Goal: Task Accomplishment & Management: Complete application form

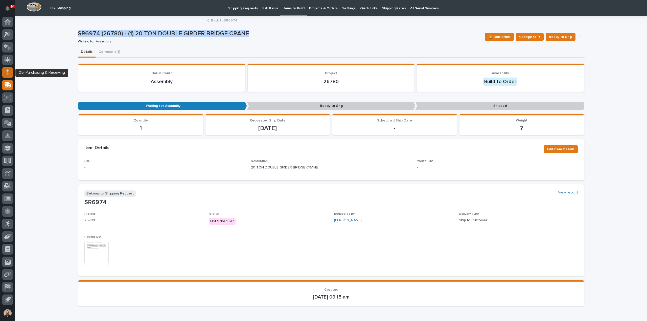
click at [8, 71] on icon at bounding box center [7, 71] width 3 height 3
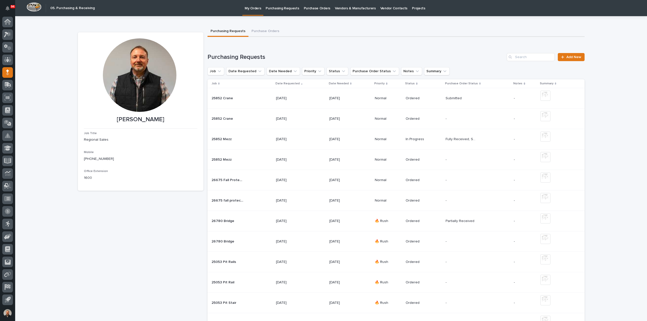
click at [289, 8] on p "Purchasing Requests" at bounding box center [282, 5] width 33 height 11
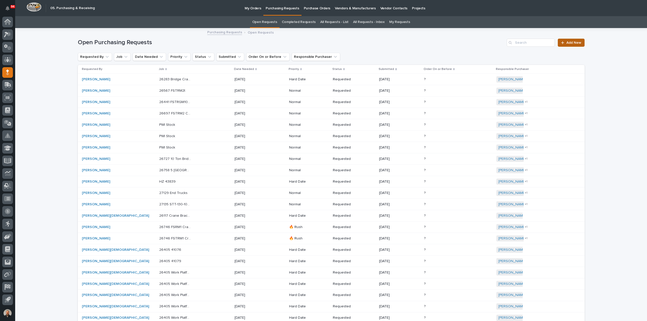
click at [569, 41] on span "Add New" at bounding box center [574, 43] width 15 height 4
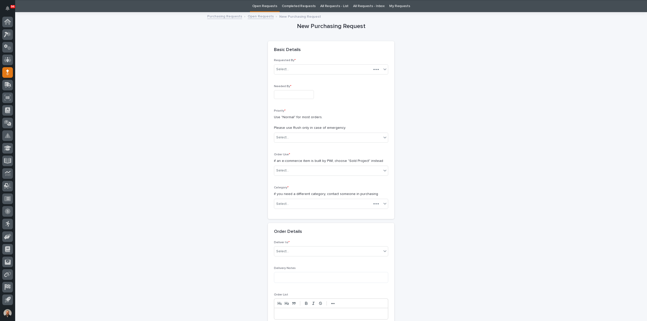
scroll to position [16, 0]
click at [278, 95] on input "text" at bounding box center [294, 94] width 40 height 9
click at [290, 44] on div "10" at bounding box center [290, 44] width 7 height 7
type input "**********"
click at [284, 136] on div "Select..." at bounding box center [282, 137] width 13 height 5
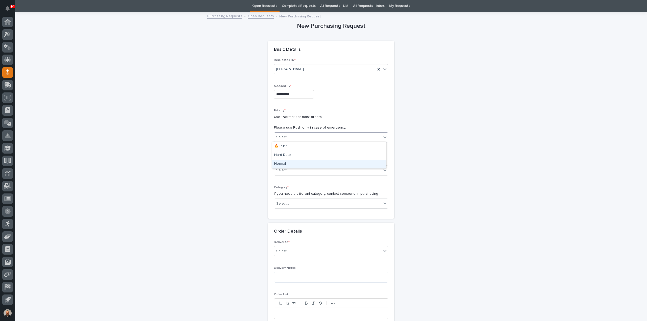
click at [283, 163] on div "Normal" at bounding box center [329, 164] width 114 height 9
click at [281, 170] on div "Select..." at bounding box center [282, 170] width 13 height 5
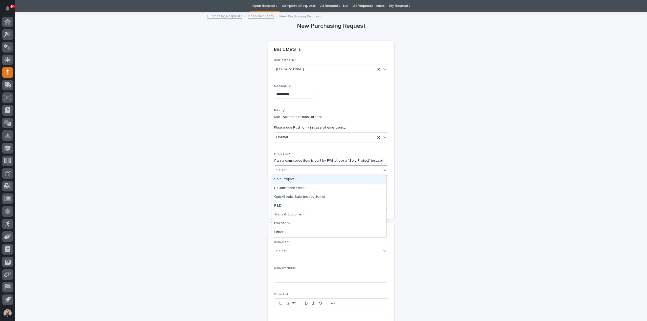
click at [285, 179] on div "Sold Project" at bounding box center [329, 179] width 114 height 9
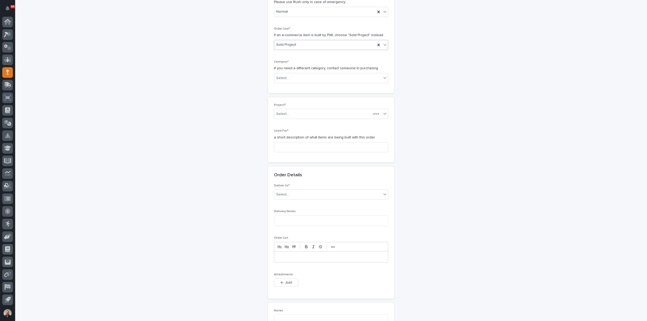
scroll to position [170, 0]
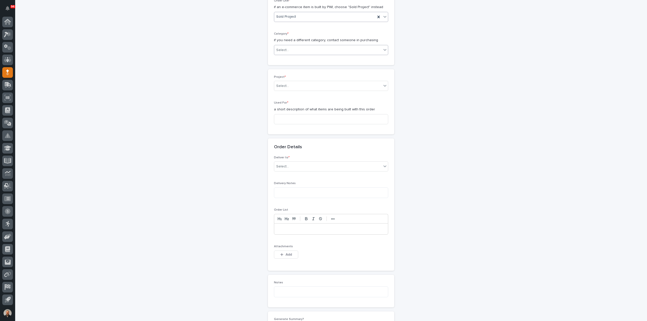
click at [290, 49] on div "Select..." at bounding box center [327, 50] width 107 height 8
click at [284, 122] on div "Steel" at bounding box center [329, 120] width 114 height 9
click at [287, 119] on input at bounding box center [331, 119] width 114 height 10
type input "Stair 1"
click at [290, 167] on div "Select..." at bounding box center [327, 167] width 107 height 8
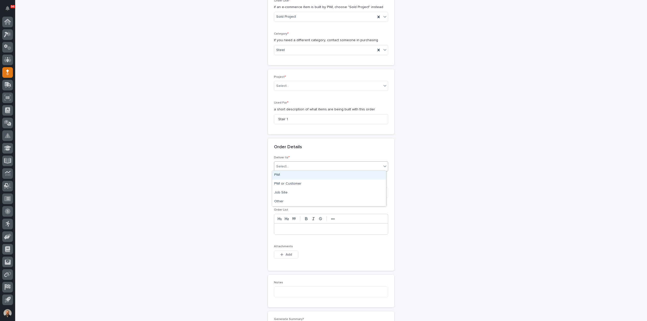
click at [288, 175] on div "PWI" at bounding box center [329, 175] width 114 height 9
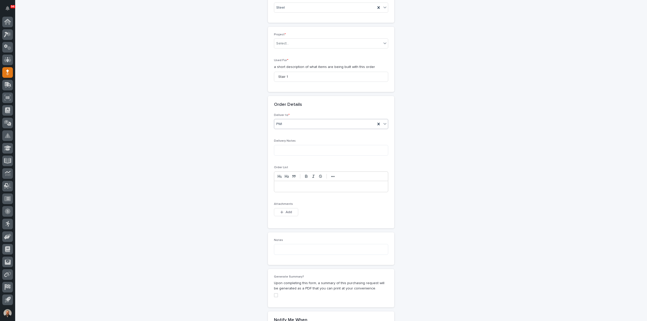
scroll to position [221, 0]
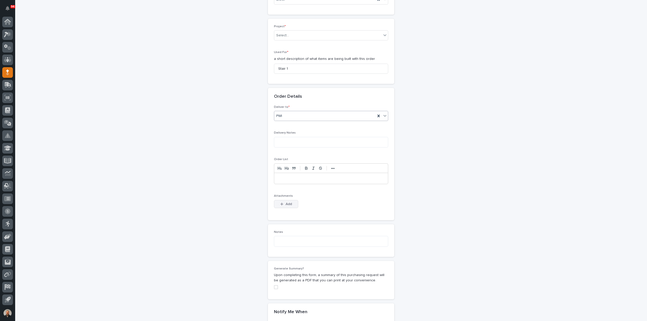
click at [286, 202] on span "Add" at bounding box center [289, 204] width 6 height 5
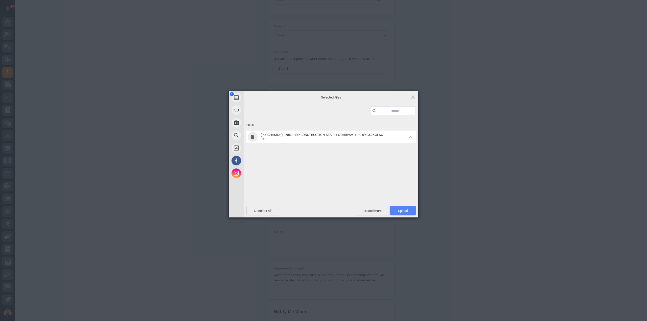
click at [406, 212] on span "Upload 1" at bounding box center [403, 211] width 10 height 4
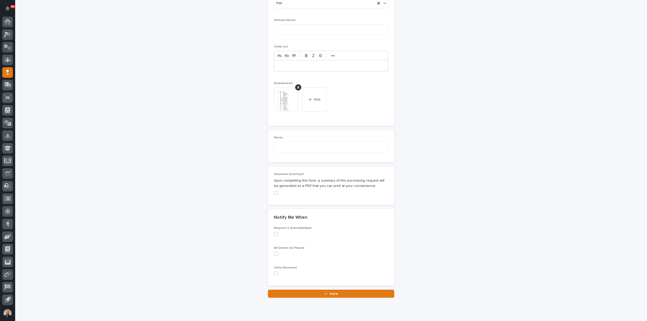
scroll to position [348, 0]
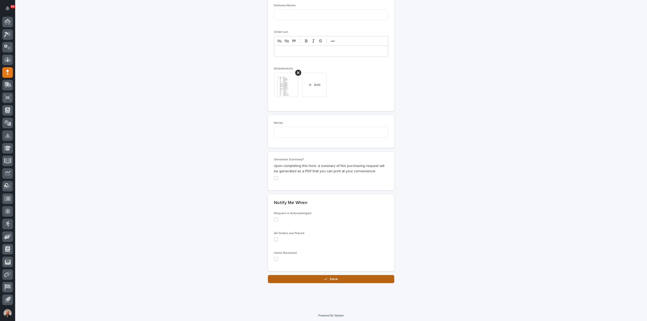
click at [333, 277] on span "Save" at bounding box center [334, 279] width 8 height 5
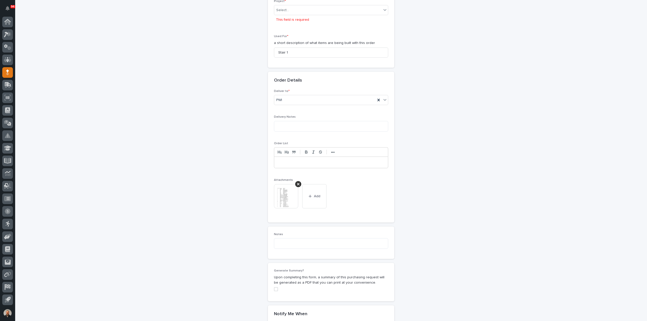
scroll to position [248, 0]
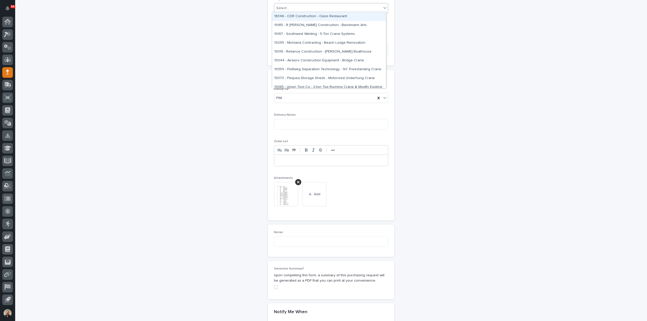
click at [288, 9] on div "Select..." at bounding box center [327, 8] width 107 height 8
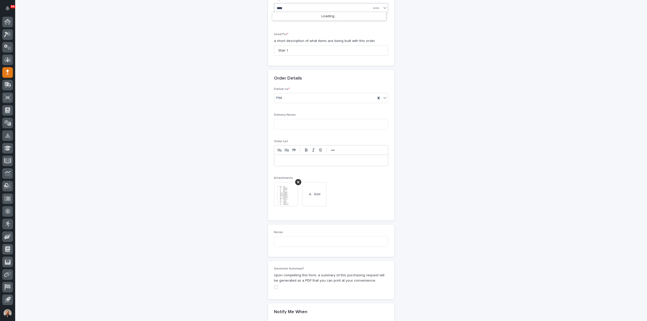
type input "*****"
click at [292, 15] on div "25852 - HRP Construction - HRP Construction" at bounding box center [329, 16] width 114 height 9
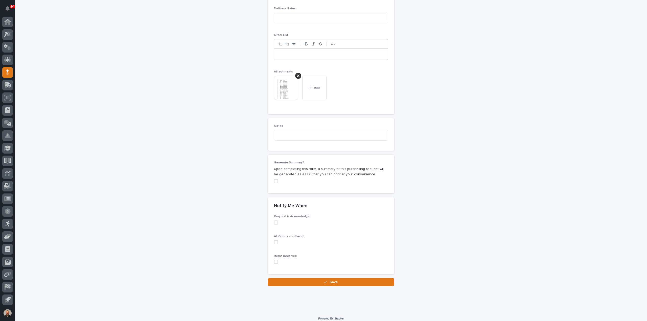
scroll to position [348, 0]
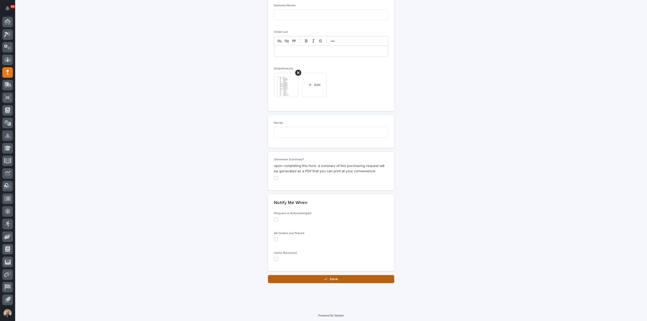
click at [321, 276] on button "Save" at bounding box center [331, 279] width 126 height 8
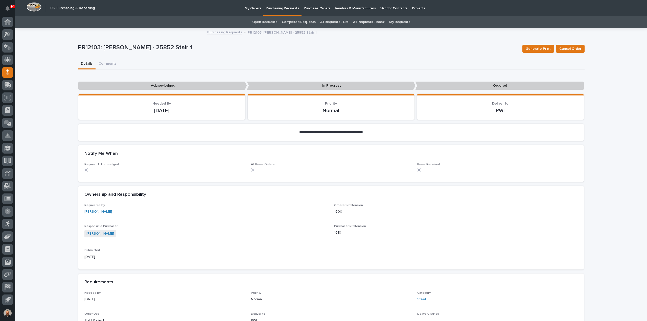
click at [288, 8] on p "Purchasing Requests" at bounding box center [282, 5] width 33 height 11
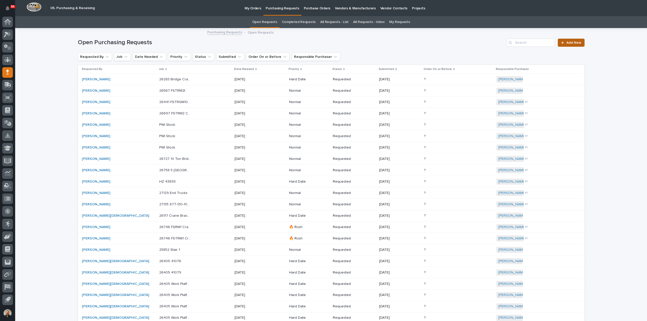
click at [571, 44] on span "Add New" at bounding box center [574, 43] width 15 height 4
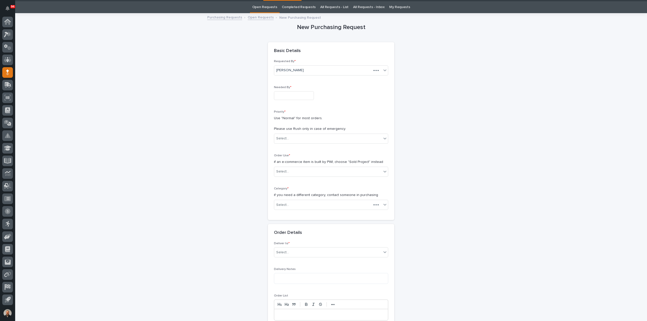
scroll to position [16, 0]
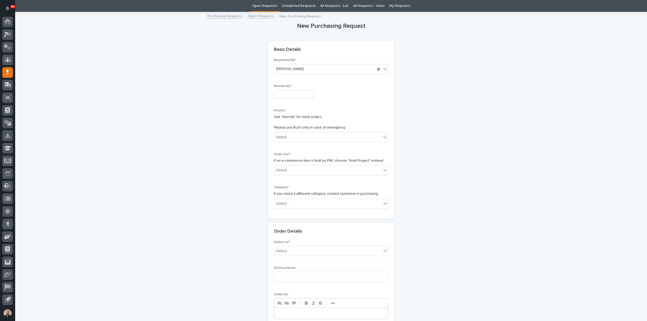
click at [286, 95] on input "text" at bounding box center [294, 94] width 40 height 9
click at [291, 47] on div "10" at bounding box center [290, 44] width 7 height 7
type input "**********"
click at [286, 135] on div "Select..." at bounding box center [282, 137] width 13 height 5
click at [282, 165] on div "Normal" at bounding box center [329, 164] width 114 height 9
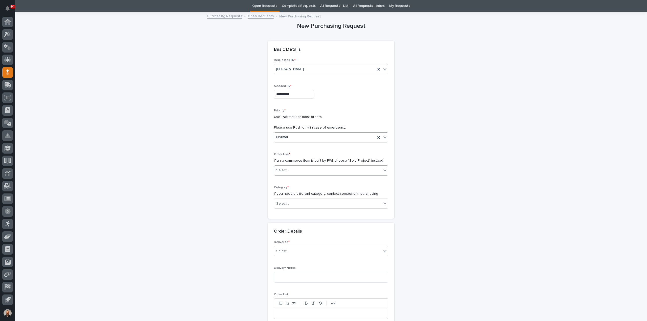
click at [283, 170] on div "Select..." at bounding box center [282, 170] width 13 height 5
click at [283, 179] on div "Sold Project" at bounding box center [329, 179] width 114 height 9
click at [285, 203] on div "Select..." at bounding box center [282, 203] width 13 height 5
click at [290, 255] on div "Parts & Hardware" at bounding box center [329, 256] width 114 height 9
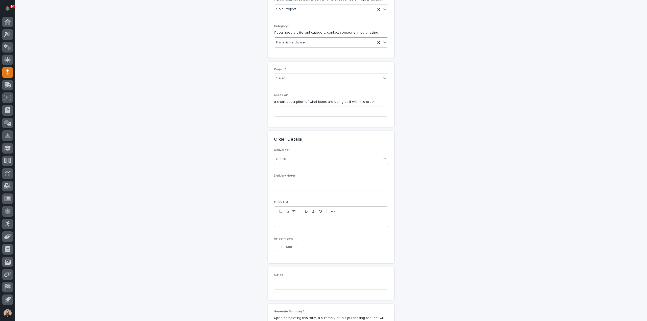
scroll to position [193, 0]
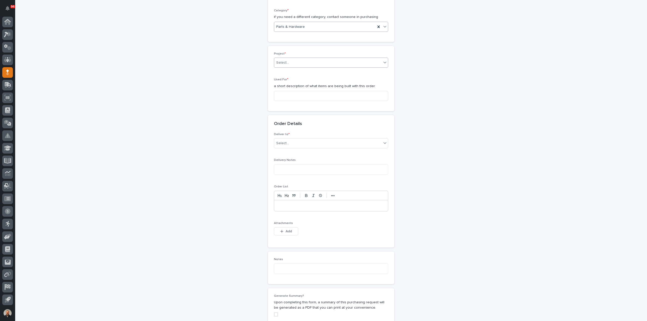
click at [281, 61] on div "Select..." at bounding box center [282, 62] width 13 height 5
type input "*****"
click at [293, 70] on div "25852 - HRP Construction - HRP Construction" at bounding box center [329, 71] width 114 height 9
click at [285, 96] on input at bounding box center [331, 96] width 114 height 10
type input "Stair 1"
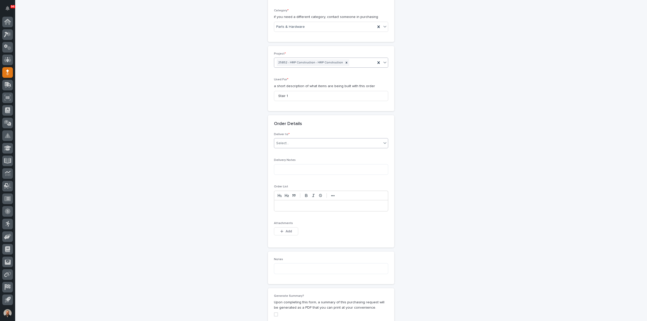
click at [290, 143] on div "Select..." at bounding box center [327, 143] width 107 height 8
click at [288, 154] on div "PWI" at bounding box center [329, 152] width 114 height 9
click at [282, 230] on div "button" at bounding box center [282, 232] width 5 height 4
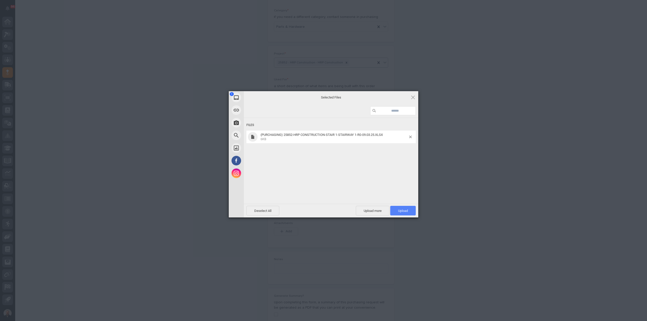
click at [401, 210] on span "Upload 1" at bounding box center [403, 211] width 10 height 4
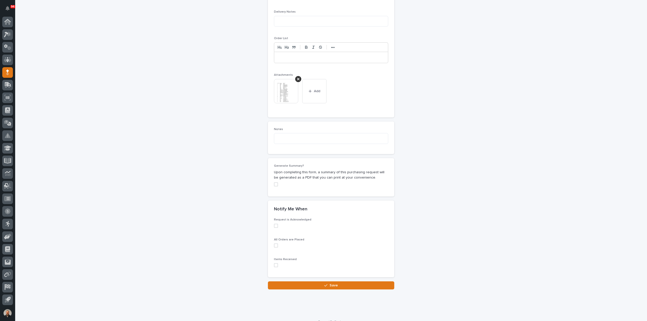
scroll to position [348, 0]
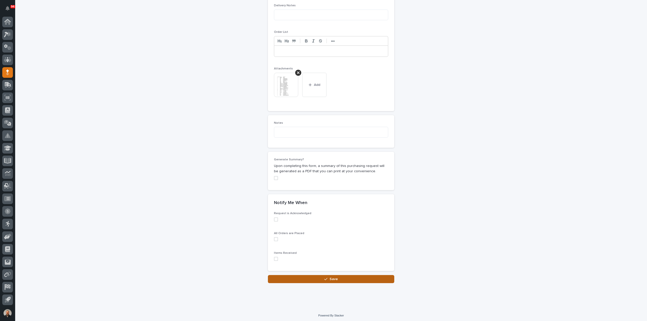
click at [325, 278] on icon "button" at bounding box center [326, 280] width 3 height 4
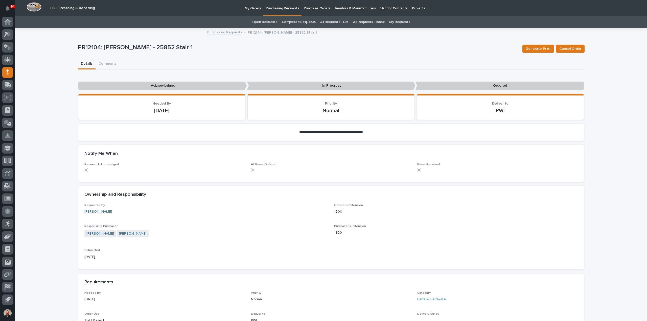
click at [289, 8] on p "Purchasing Requests" at bounding box center [282, 5] width 33 height 11
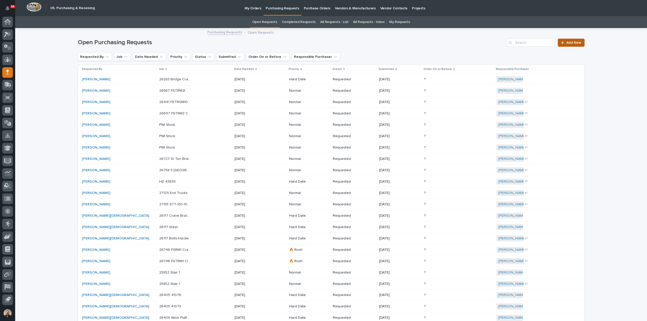
click at [570, 43] on span "Add New" at bounding box center [574, 43] width 15 height 4
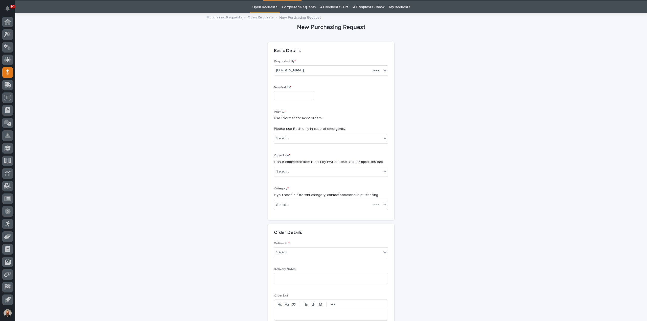
scroll to position [16, 0]
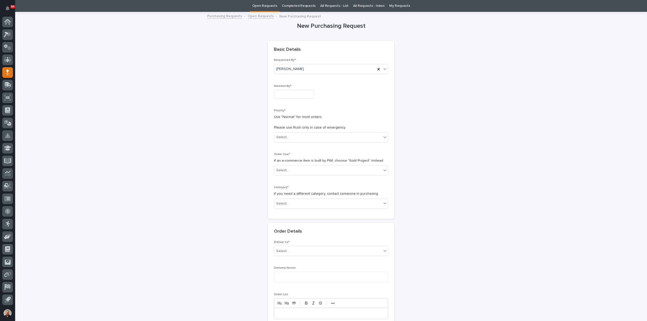
click at [284, 95] on input "text" at bounding box center [294, 94] width 40 height 9
click at [291, 45] on div "10" at bounding box center [290, 44] width 7 height 7
type input "**********"
click at [290, 137] on input "text" at bounding box center [290, 137] width 1 height 4
click at [284, 163] on div "Normal" at bounding box center [329, 164] width 114 height 9
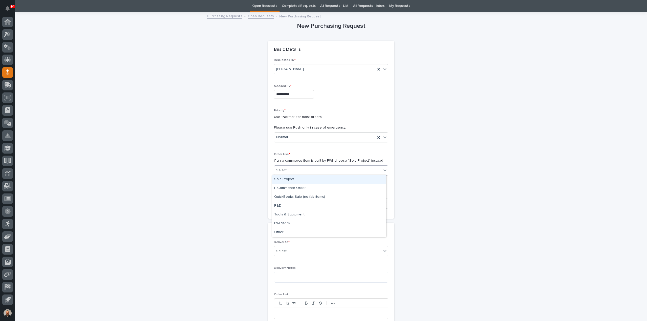
click at [283, 169] on div "Select..." at bounding box center [282, 170] width 13 height 5
click at [287, 180] on div "Sold Project" at bounding box center [329, 179] width 114 height 9
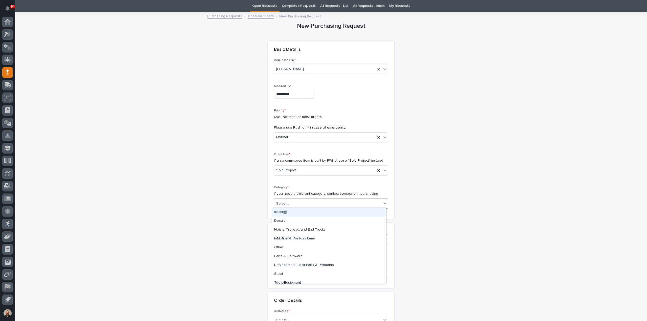
click at [282, 202] on div "Select..." at bounding box center [282, 203] width 13 height 5
click at [281, 275] on div "Steel" at bounding box center [329, 274] width 114 height 9
click at [282, 238] on div "Select..." at bounding box center [282, 239] width 13 height 5
type input "*****"
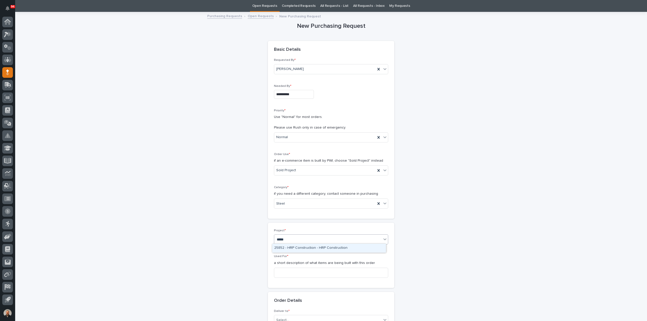
click at [290, 247] on div "25852 - HRP Construction - HRP Construction" at bounding box center [329, 248] width 114 height 9
click at [287, 273] on input at bounding box center [331, 273] width 114 height 10
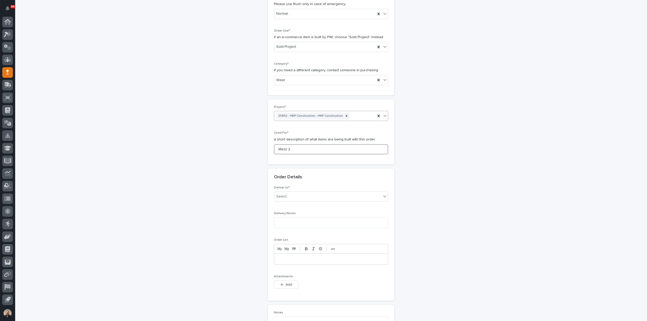
scroll to position [168, 0]
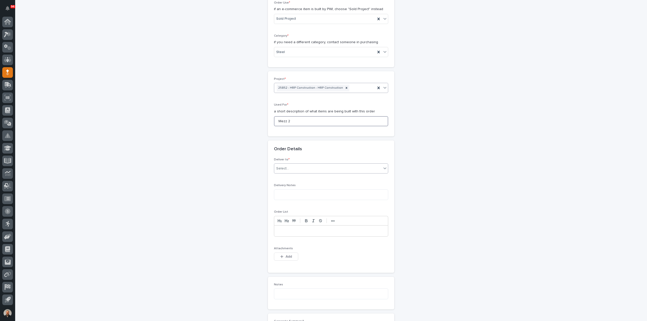
type input "Mezz 2"
click at [289, 169] on div "Select..." at bounding box center [327, 169] width 107 height 8
click at [287, 176] on div "PWI" at bounding box center [329, 177] width 114 height 9
click at [287, 257] on span "Add" at bounding box center [289, 257] width 6 height 5
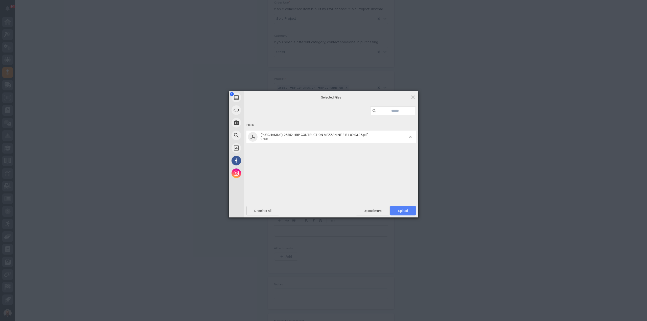
click at [406, 210] on span "Upload 1" at bounding box center [403, 211] width 10 height 4
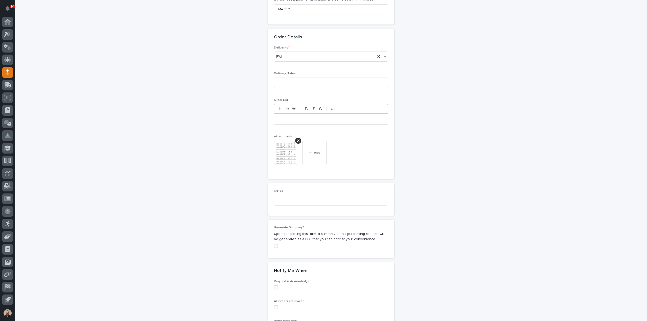
scroll to position [348, 0]
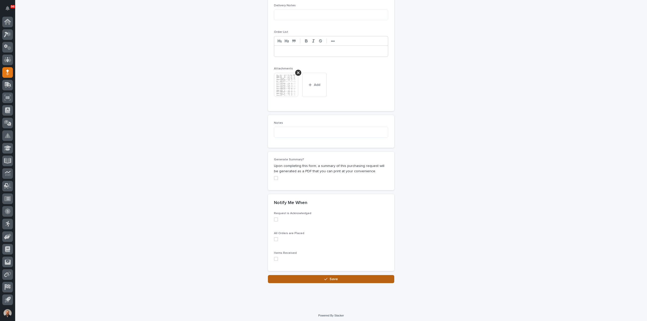
click at [325, 278] on icon "button" at bounding box center [326, 279] width 3 height 2
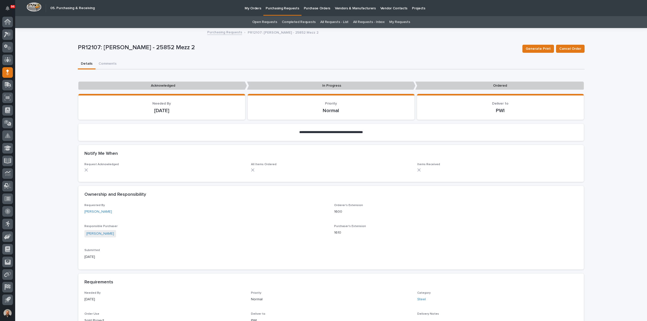
click at [284, 8] on p "Purchasing Requests" at bounding box center [282, 5] width 33 height 11
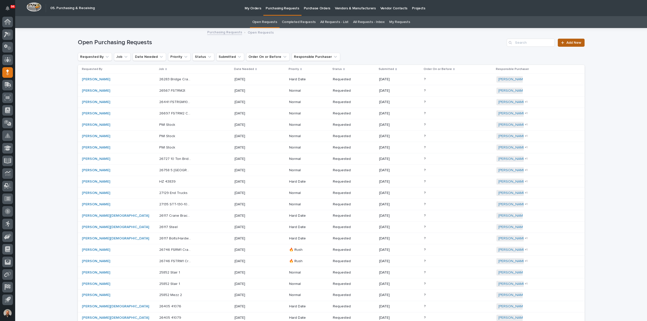
click at [576, 43] on span "Add New" at bounding box center [574, 43] width 15 height 4
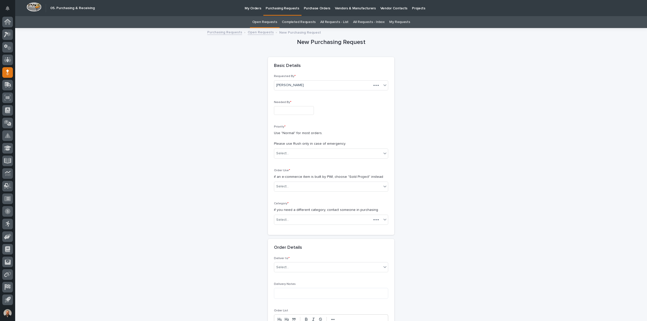
scroll to position [16, 0]
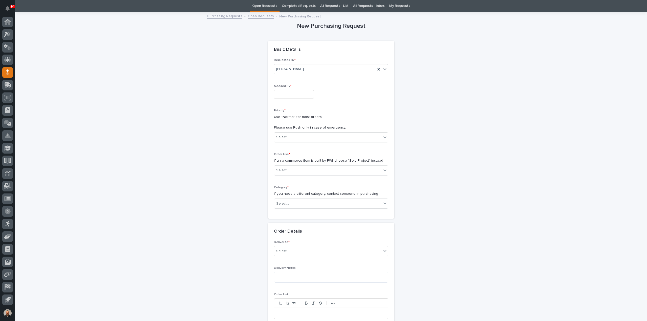
click at [283, 93] on input "text" at bounding box center [294, 94] width 40 height 9
click at [292, 46] on div "10" at bounding box center [290, 44] width 7 height 7
type input "**********"
click at [285, 137] on div "Select..." at bounding box center [282, 137] width 13 height 5
click at [283, 163] on div "Normal" at bounding box center [329, 164] width 114 height 9
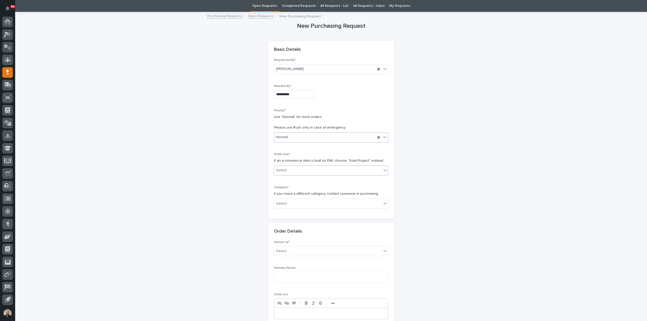
click at [282, 170] on div "Select..." at bounding box center [282, 170] width 13 height 5
click at [284, 178] on div "Sold Project" at bounding box center [329, 179] width 114 height 9
click at [281, 201] on div "Select..." at bounding box center [282, 203] width 13 height 5
click at [285, 255] on div "Parts & Hardware" at bounding box center [329, 256] width 114 height 9
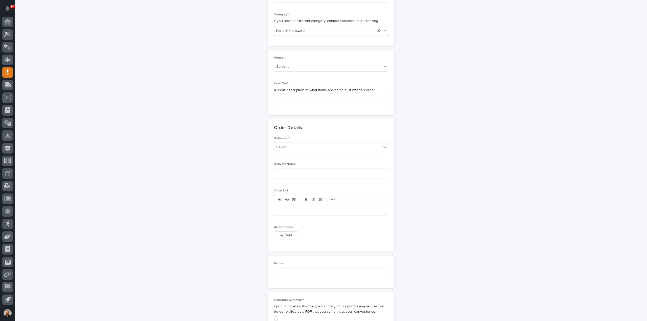
scroll to position [193, 0]
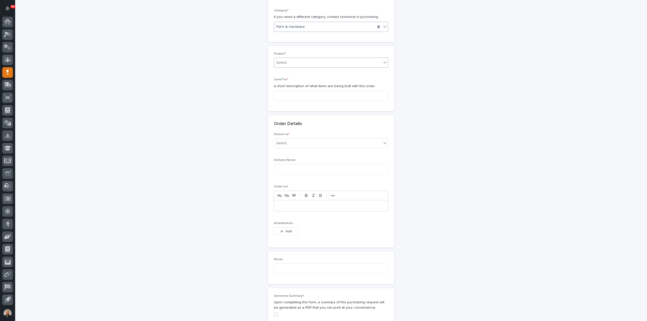
click at [289, 62] on div "Select..." at bounding box center [327, 63] width 107 height 8
type input "*****"
click at [295, 71] on div "25852 - HRP Construction - HRP Construction" at bounding box center [329, 71] width 114 height 9
click at [283, 94] on input at bounding box center [331, 96] width 114 height 10
type input "Mezz 2"
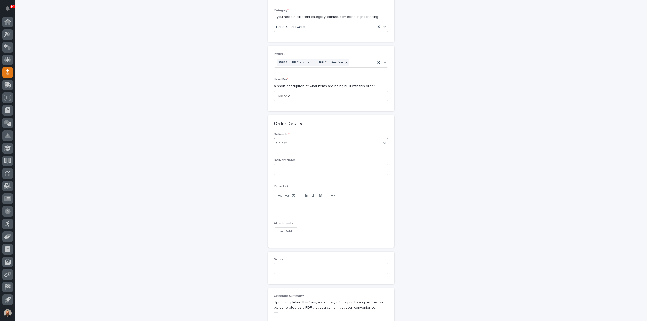
click at [300, 143] on div "Select..." at bounding box center [327, 143] width 107 height 8
click at [288, 153] on div "PWI" at bounding box center [329, 152] width 114 height 9
click at [282, 231] on div "button" at bounding box center [282, 232] width 5 height 4
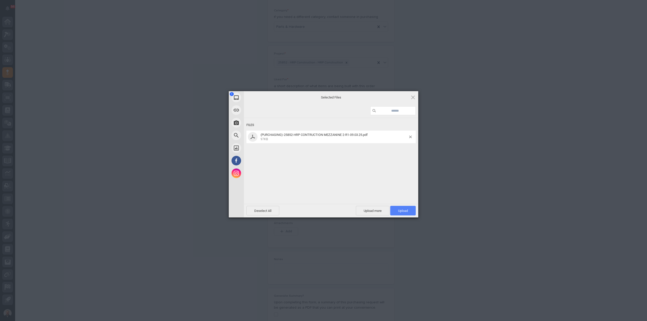
click at [406, 212] on span "Upload 1" at bounding box center [403, 211] width 10 height 4
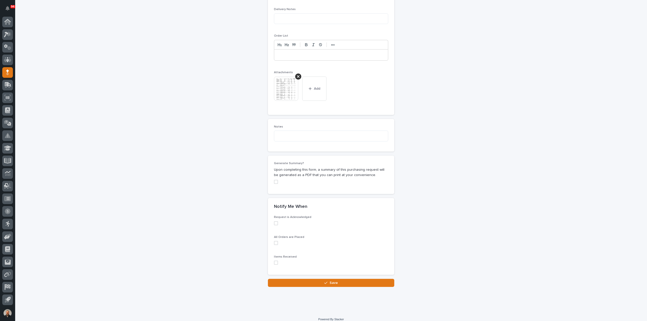
scroll to position [348, 0]
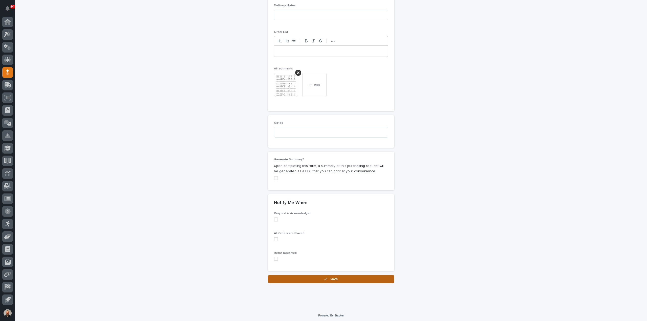
click at [332, 278] on span "Save" at bounding box center [334, 279] width 8 height 5
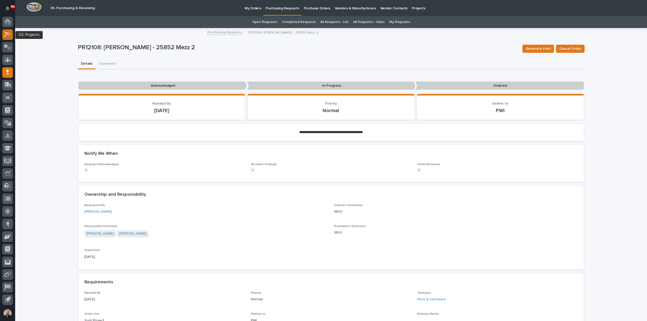
click at [6, 34] on icon at bounding box center [7, 35] width 7 height 6
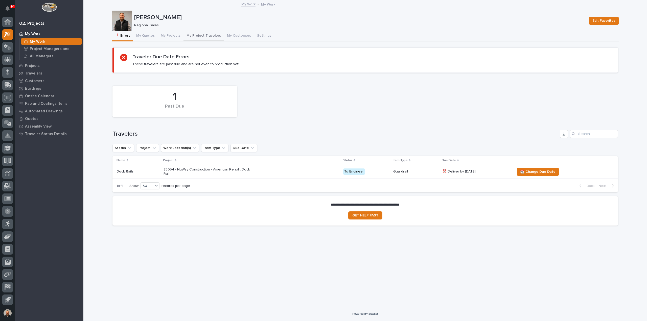
click at [197, 35] on button "My Project Travelers" at bounding box center [204, 36] width 40 height 11
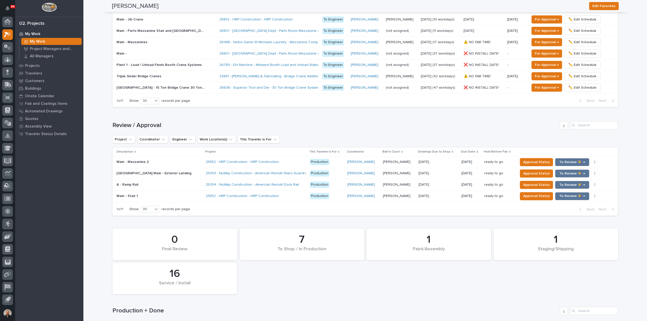
scroll to position [430, 0]
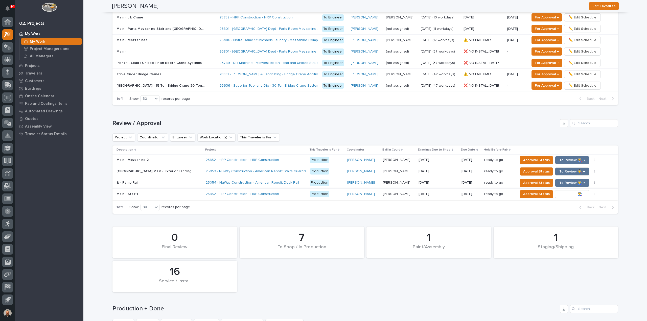
click at [560, 191] on span "To Review 👨‍🏭 →" at bounding box center [573, 194] width 26 height 6
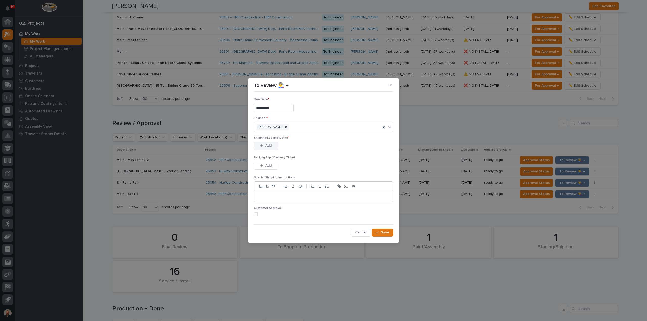
click at [265, 145] on div "button" at bounding box center [262, 146] width 5 height 4
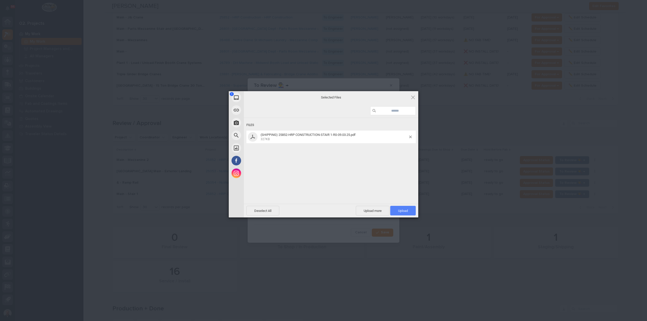
click at [406, 210] on span "Upload 1" at bounding box center [403, 211] width 10 height 4
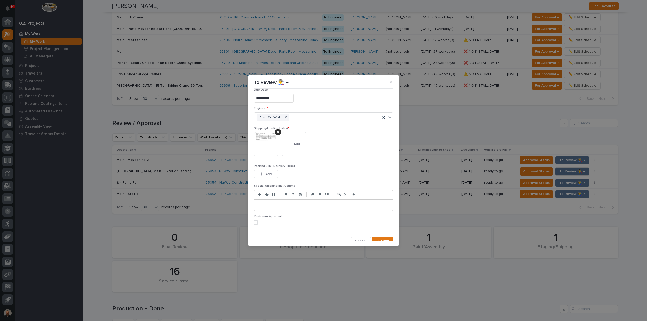
scroll to position [10, 0]
click at [381, 237] on span "Save" at bounding box center [385, 237] width 8 height 5
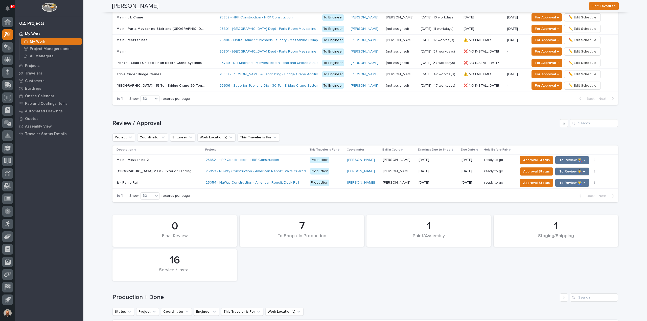
scroll to position [424, 0]
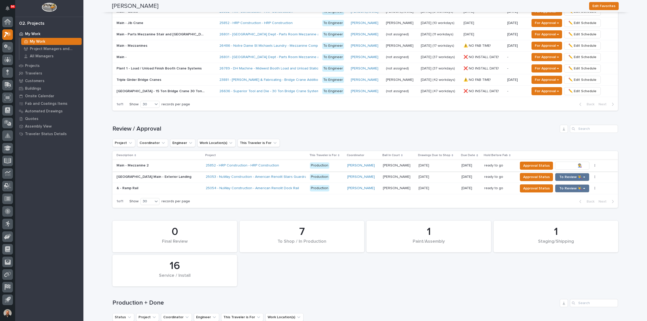
click at [562, 165] on span "To Review 👨‍🏭 →" at bounding box center [573, 166] width 26 height 6
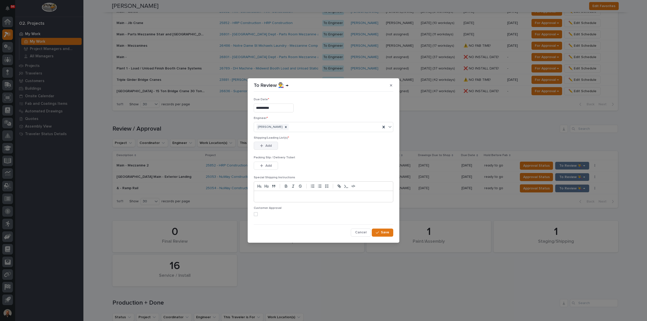
click at [265, 145] on div "button" at bounding box center [262, 146] width 5 height 4
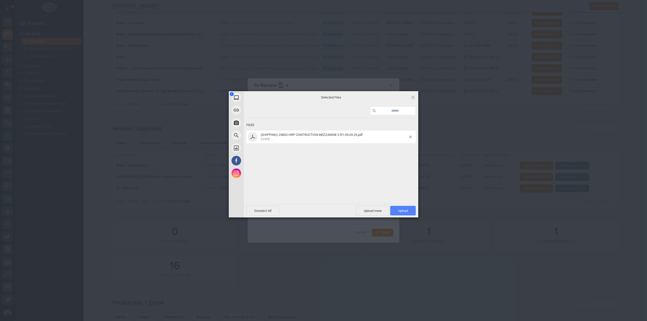
click at [407, 212] on span "Upload 1" at bounding box center [403, 211] width 10 height 4
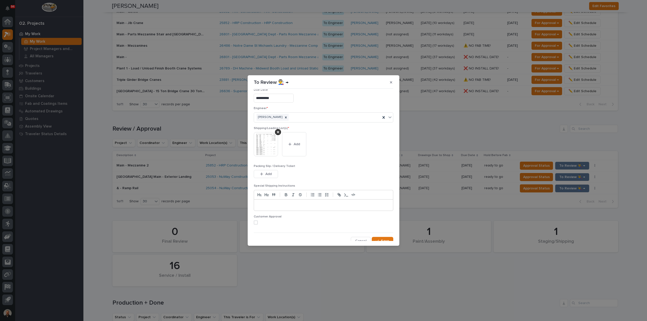
scroll to position [10, 0]
click at [382, 237] on span "Save" at bounding box center [385, 237] width 8 height 5
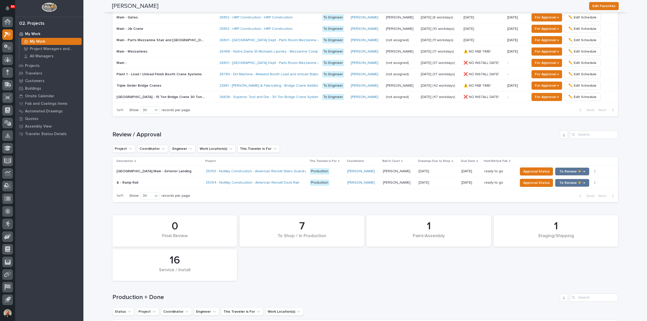
scroll to position [417, 0]
